Goal: Check status: Check status

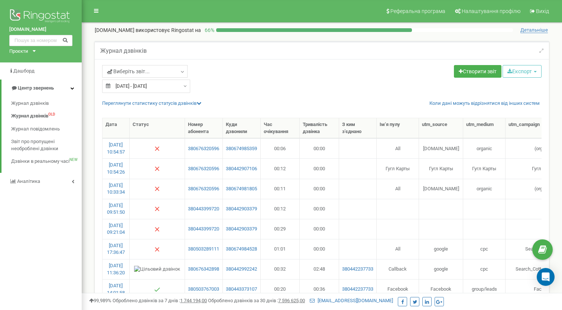
select select "50"
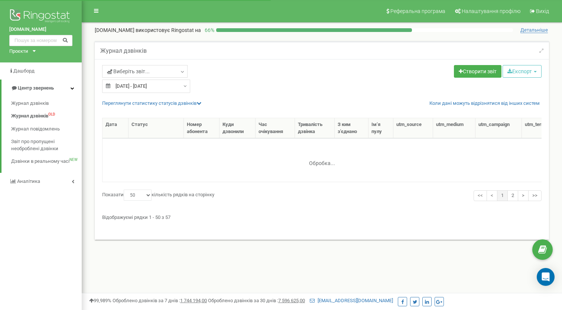
select select "50"
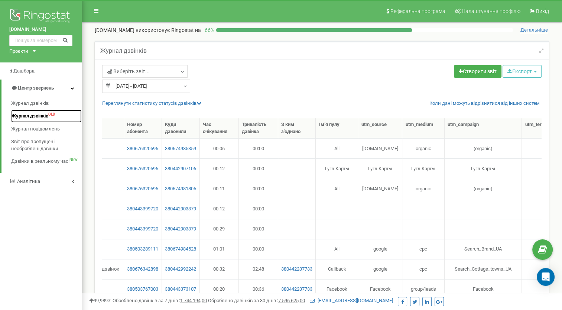
click at [39, 114] on span "Журнал дзвінків" at bounding box center [29, 116] width 37 height 7
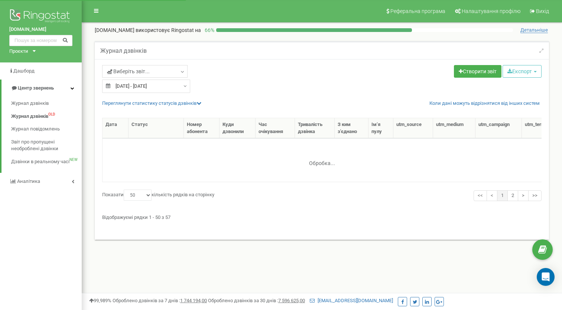
select select "50"
